Goal: Find specific page/section: Find specific page/section

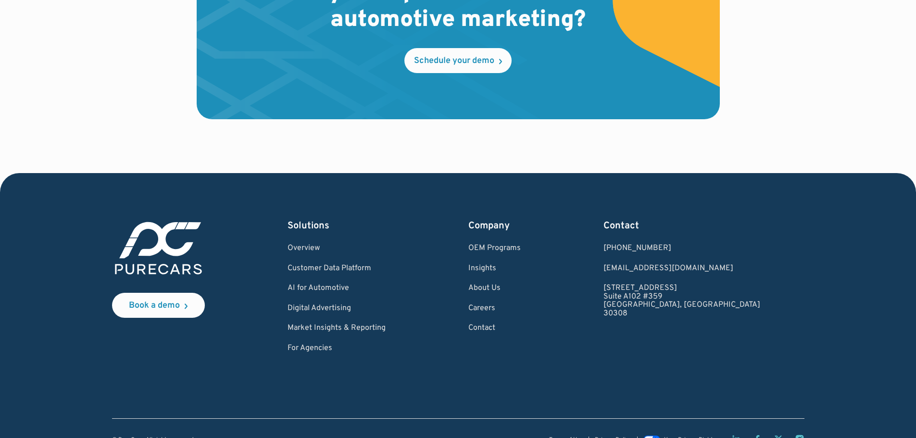
scroll to position [2907, 0]
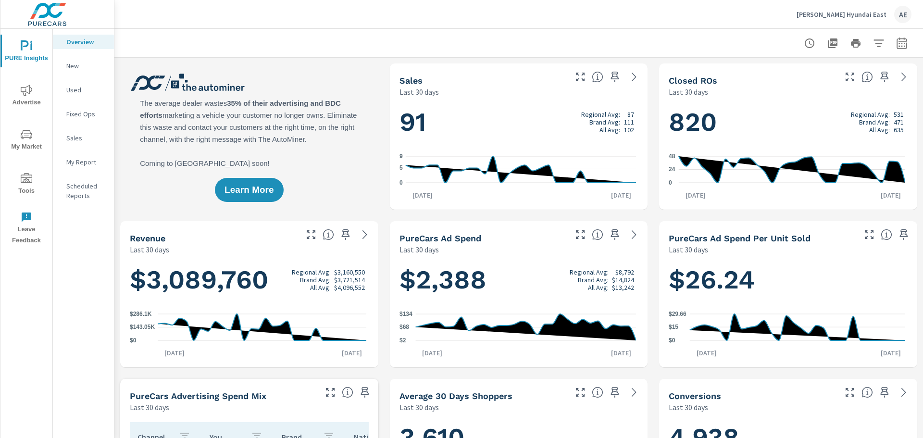
scroll to position [0, 0]
click at [23, 177] on icon "nav menu" at bounding box center [27, 178] width 12 height 10
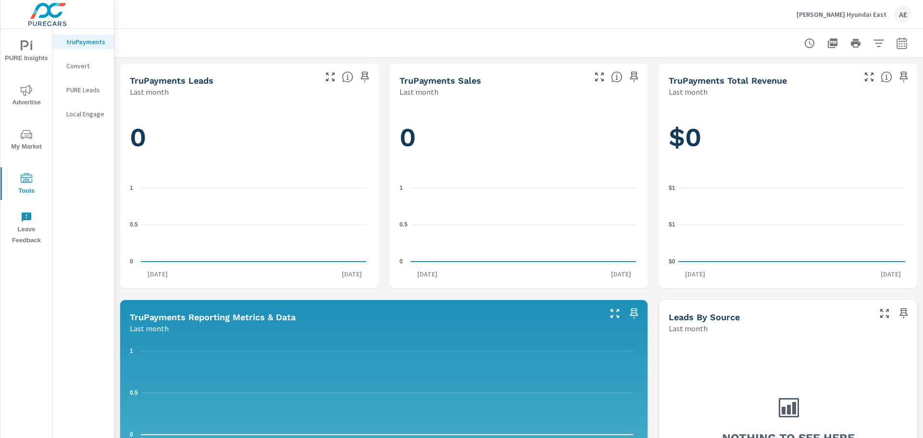
click at [42, 16] on img at bounding box center [47, 14] width 94 height 38
click at [848, 13] on p "Hatchett Hyundai East" at bounding box center [842, 14] width 90 height 9
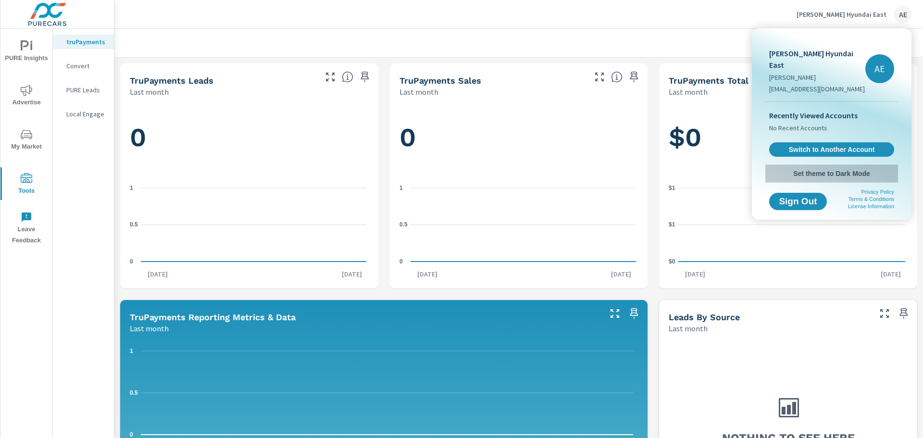
click at [821, 169] on span "Set theme to Dark Mode" at bounding box center [831, 173] width 125 height 9
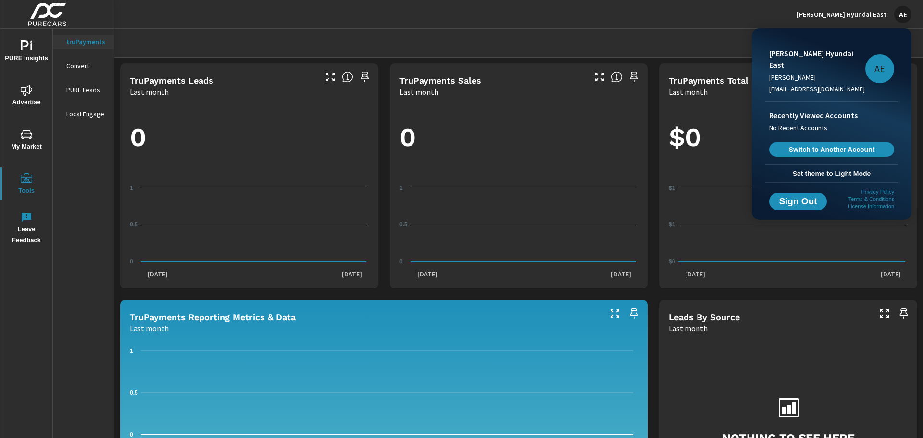
click at [813, 145] on span "Switch to Another Account" at bounding box center [832, 149] width 114 height 9
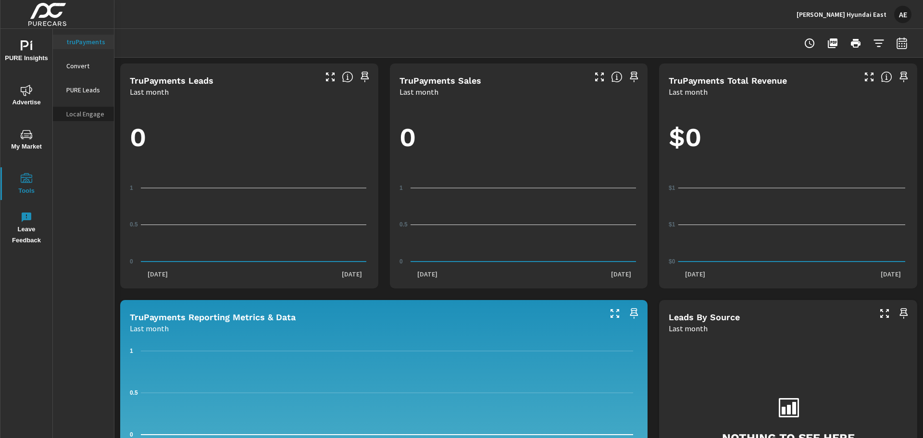
click at [74, 113] on p "Local Engage" at bounding box center [86, 114] width 40 height 10
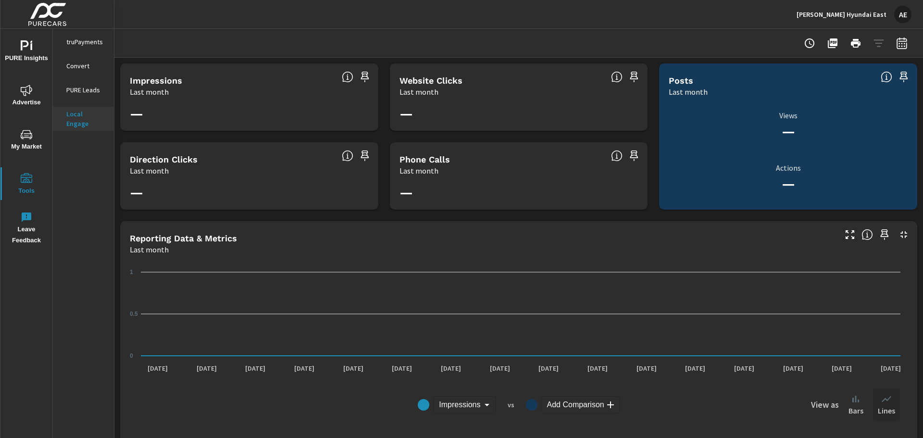
click at [78, 88] on p "PURE Leads" at bounding box center [86, 90] width 40 height 10
